Goal: Book appointment/travel/reservation

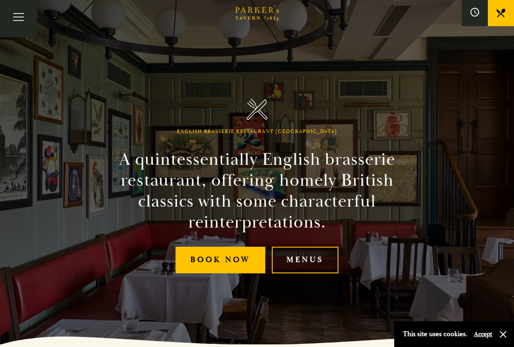
scroll to position [3, 0]
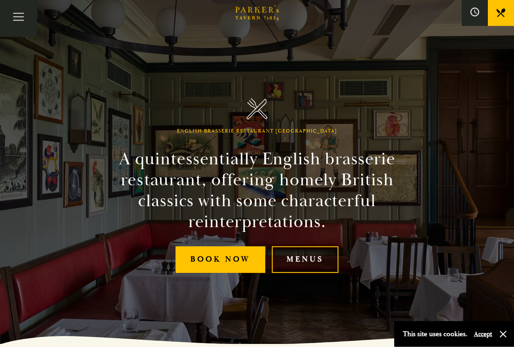
click at [499, 287] on button "button" at bounding box center [503, 334] width 9 height 9
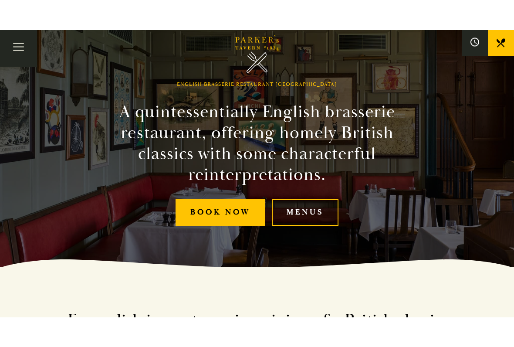
scroll to position [48, 0]
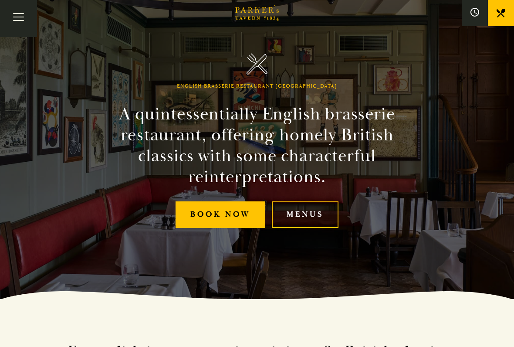
click at [306, 215] on link "Menus" at bounding box center [305, 214] width 67 height 27
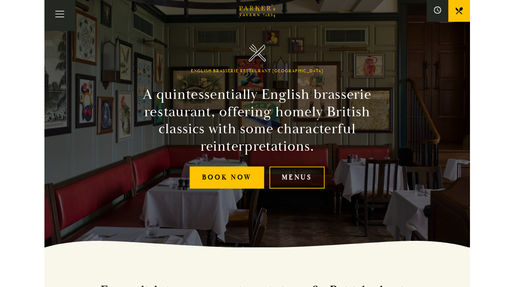
scroll to position [72, 0]
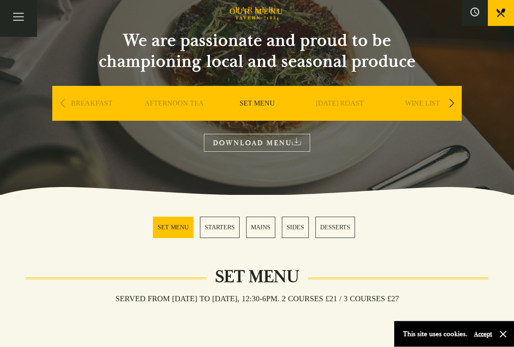
scroll to position [69, 0]
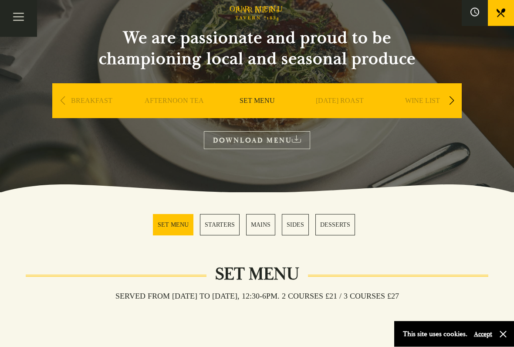
click at [331, 103] on link "[DATE] ROAST" at bounding box center [340, 114] width 48 height 35
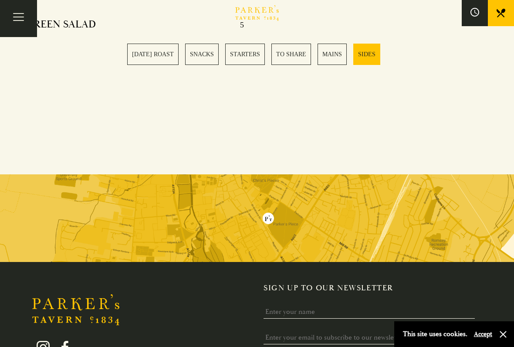
scroll to position [2239, 0]
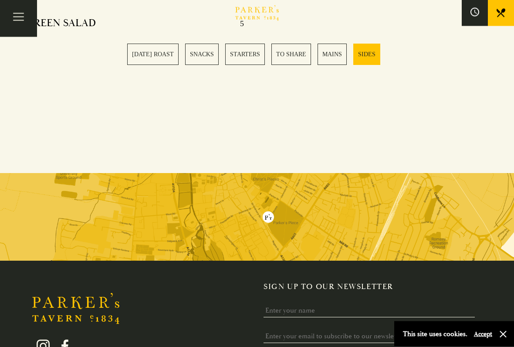
click at [500, 287] on button "button" at bounding box center [503, 334] width 9 height 9
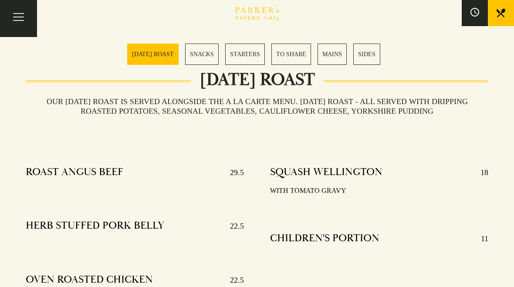
scroll to position [260, 0]
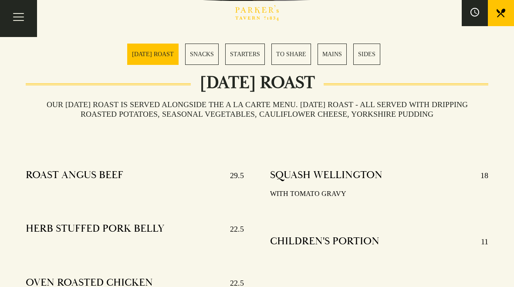
click at [18, 19] on button "Toggle navigation" at bounding box center [18, 18] width 37 height 37
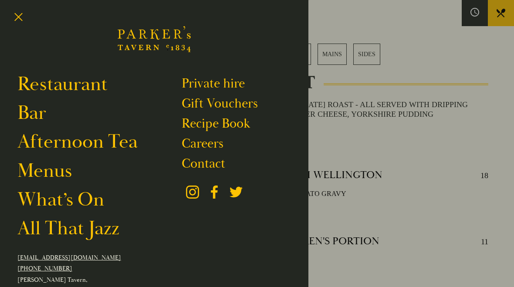
scroll to position [0, 0]
click at [54, 88] on link "Restaurant" at bounding box center [62, 84] width 90 height 24
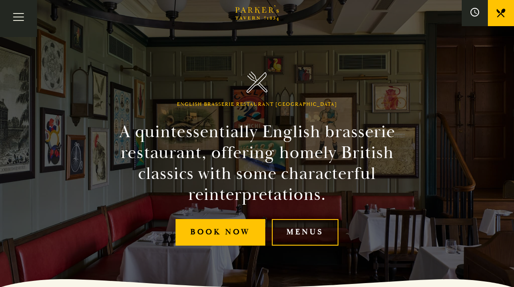
click at [202, 233] on link "Book Now" at bounding box center [220, 232] width 90 height 27
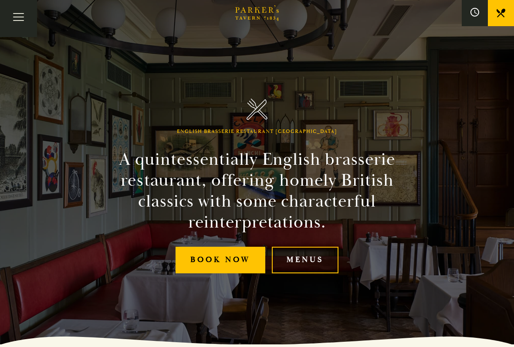
scroll to position [3, 0]
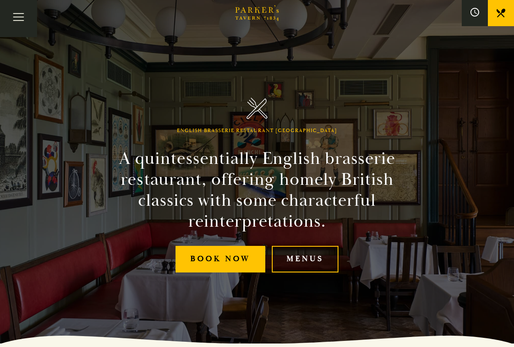
click at [496, 13] on icon at bounding box center [500, 13] width 9 height 9
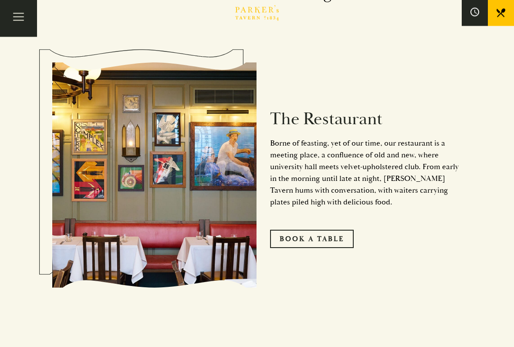
scroll to position [428, 0]
click at [292, 237] on link "Book A Table" at bounding box center [312, 238] width 84 height 18
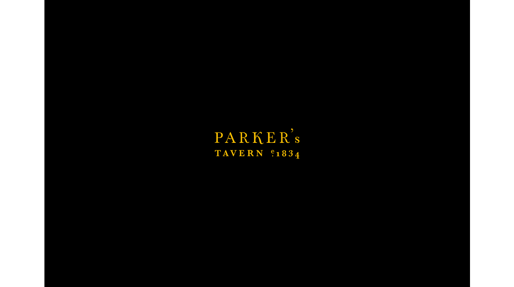
scroll to position [452, 0]
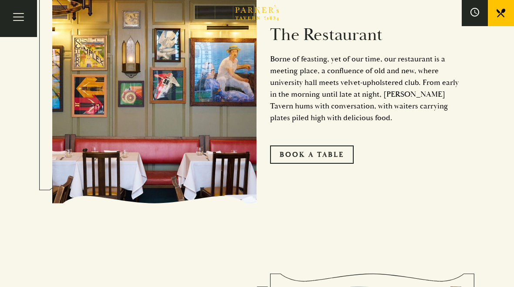
click at [289, 153] on link "Book A Table" at bounding box center [312, 154] width 84 height 18
